Goal: Transaction & Acquisition: Download file/media

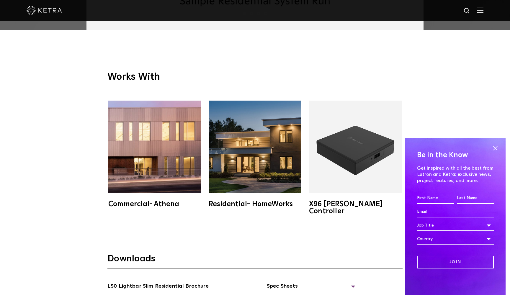
scroll to position [1074, 0]
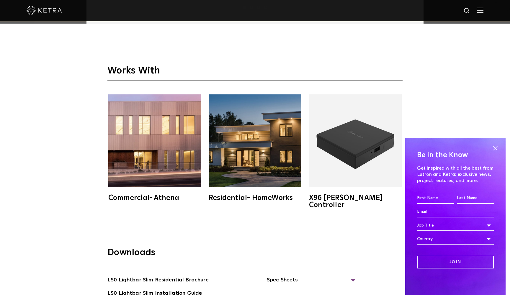
click at [346, 146] on img at bounding box center [355, 140] width 93 height 93
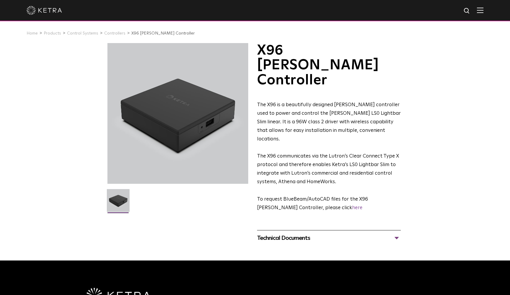
click at [305, 233] on div "Technical Documents" at bounding box center [329, 237] width 144 height 9
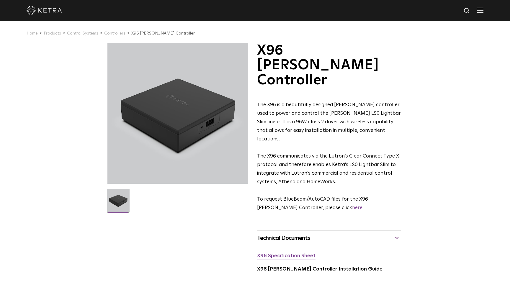
click at [302, 254] on link "X96 Specification Sheet" at bounding box center [286, 256] width 58 height 5
click at [322, 267] on link "X96 [PERSON_NAME] Controller Installation Guide" at bounding box center [319, 269] width 125 height 5
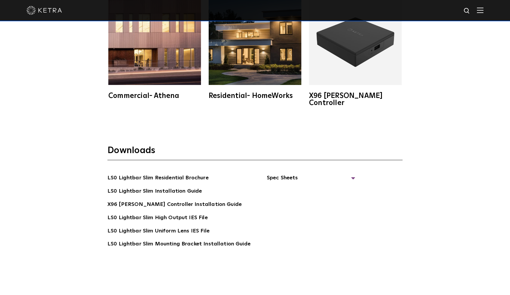
scroll to position [1184, 0]
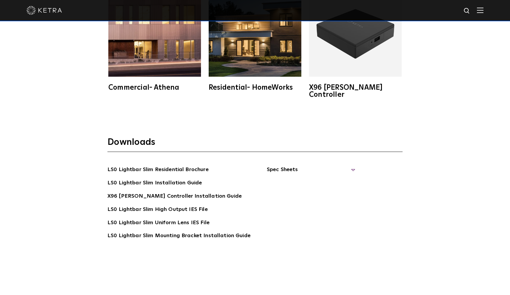
click at [290, 166] on span "Spec Sheets" at bounding box center [311, 172] width 89 height 13
click at [305, 179] on link "LS0 Lightbar Slim Spec Sheet" at bounding box center [312, 183] width 76 height 9
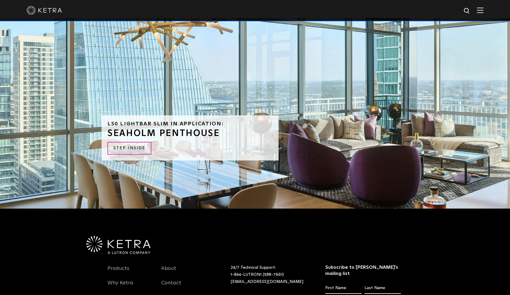
scroll to position [1464, 0]
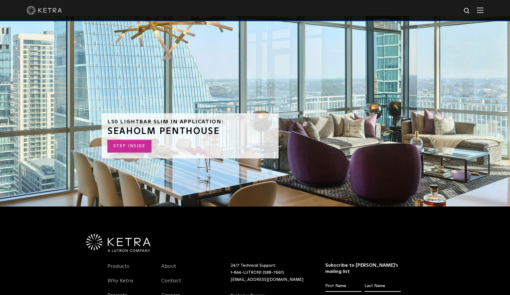
click at [126, 140] on link "STEP INSIDE" at bounding box center [129, 146] width 44 height 13
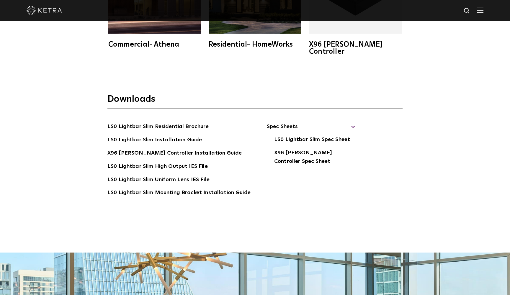
scroll to position [1215, 0]
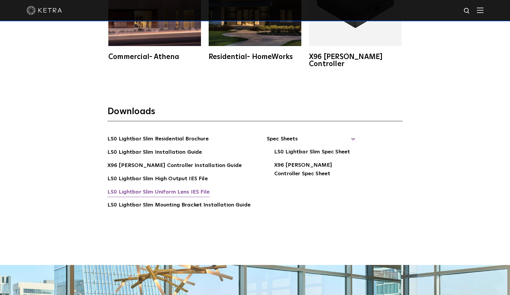
click at [163, 188] on link "LS0 Lightbar Slim Uniform Lens IES File" at bounding box center [158, 192] width 102 height 9
click at [174, 135] on link "LS0 Lightbar Slim Residential Brochure" at bounding box center [157, 139] width 101 height 9
click at [186, 148] on link "LS0 Lightbar Slim Installation Guide" at bounding box center [154, 152] width 94 height 9
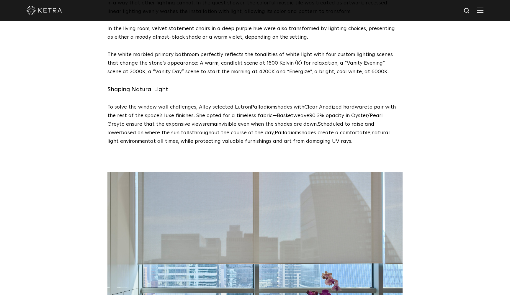
scroll to position [1329, 0]
